Goal: Task Accomplishment & Management: Manage account settings

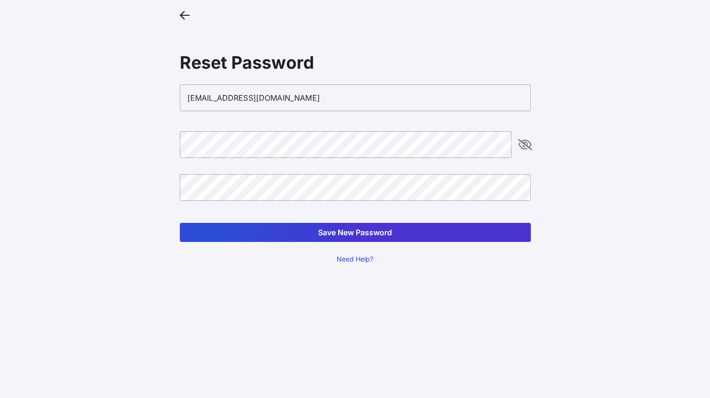
click at [528, 142] on icon "appended action" at bounding box center [524, 144] width 11 height 11
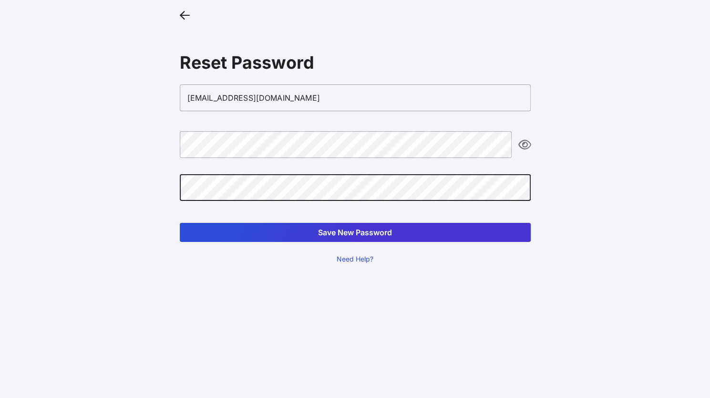
click at [357, 229] on button "Save New Password" at bounding box center [355, 232] width 351 height 19
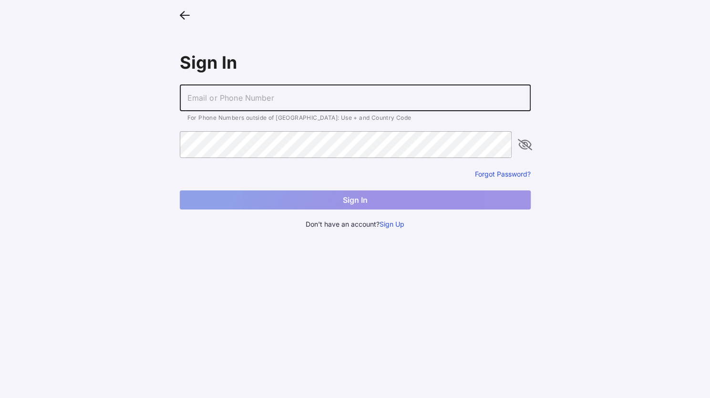
click at [268, 101] on input "text" at bounding box center [355, 97] width 351 height 27
type input "[EMAIL_ADDRESS][DOMAIN_NAME]"
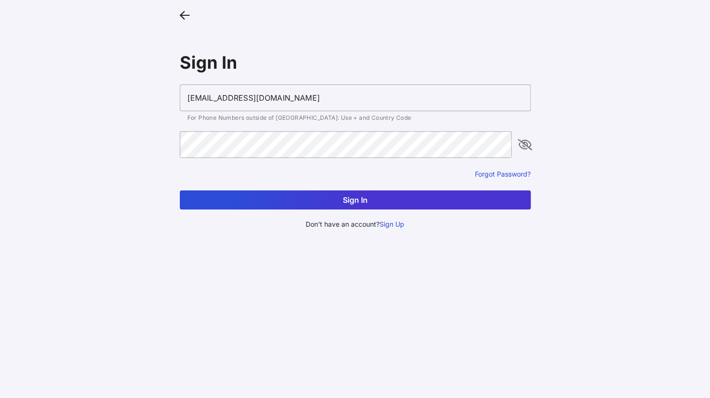
click at [527, 149] on icon "appended action" at bounding box center [524, 144] width 11 height 11
click at [437, 194] on button "Sign In" at bounding box center [355, 199] width 351 height 19
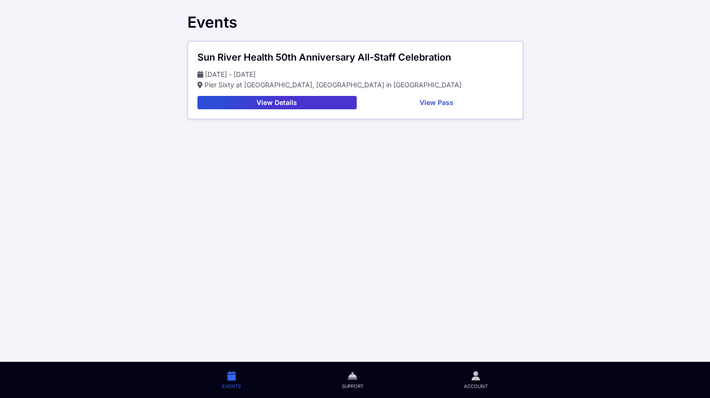
drag, startPoint x: 474, startPoint y: 254, endPoint x: 342, endPoint y: 68, distance: 228.4
click at [342, 68] on main "Events Sun River Health 50th Anniversary All-Staff Celebration [DATE] - [DATE] …" at bounding box center [355, 199] width 710 height 398
click at [333, 193] on main "Events Sun River Health 50th Anniversary All-Staff Celebration [DATE] - [DATE] …" at bounding box center [355, 199] width 710 height 398
click at [428, 102] on button "View Pass" at bounding box center [436, 102] width 153 height 13
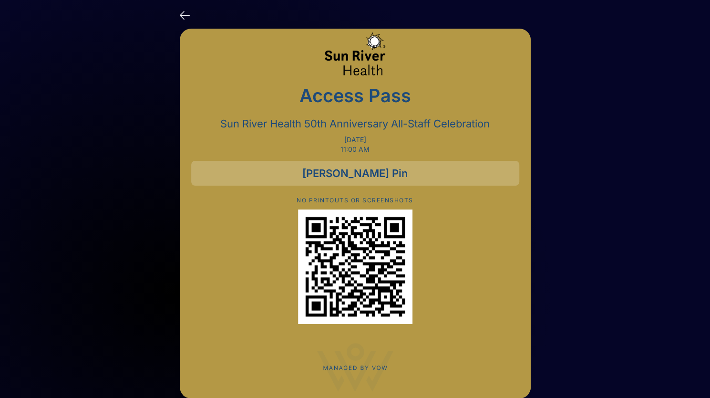
scroll to position [14, 0]
